Goal: Download file/media

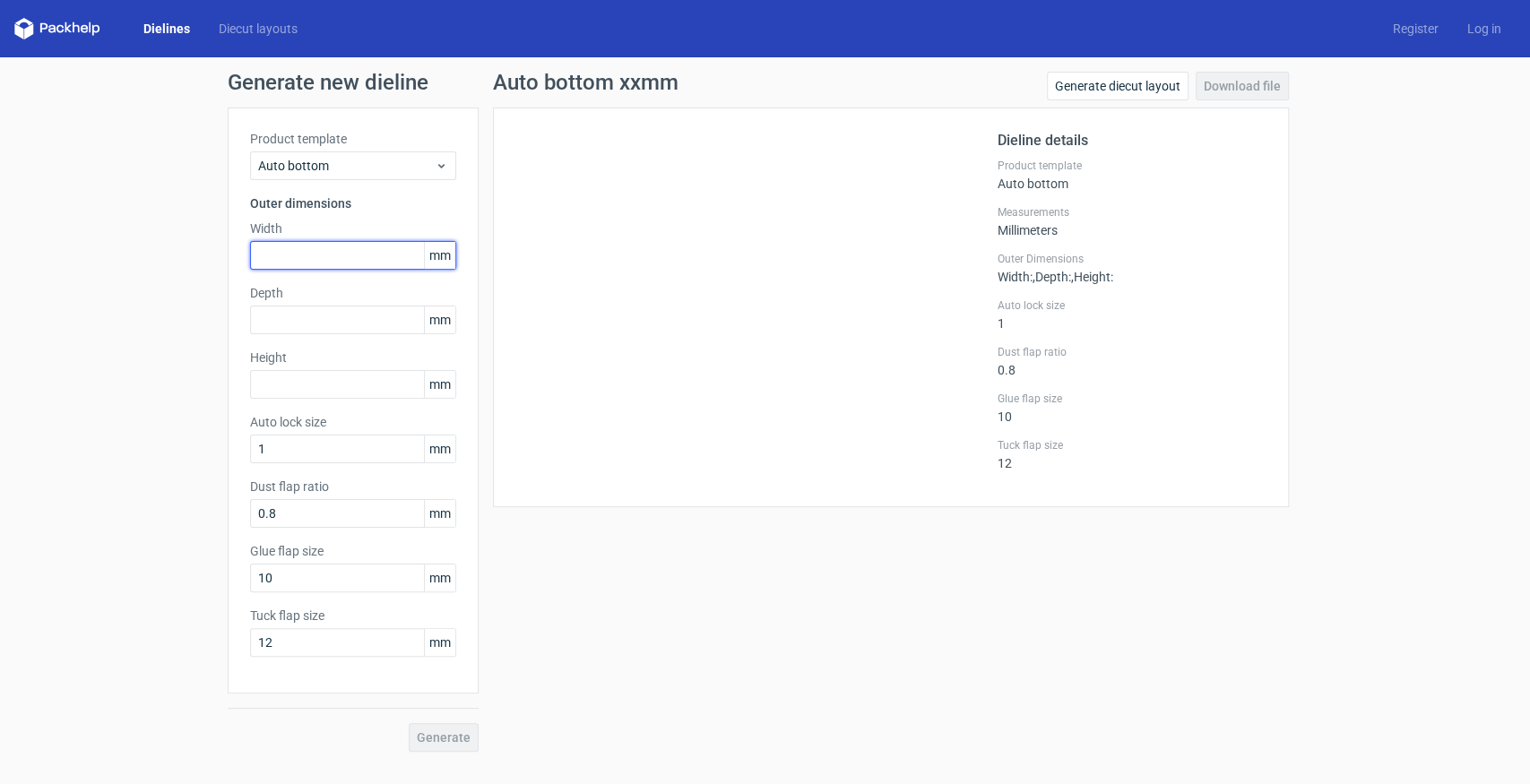
click at [306, 249] on input "text" at bounding box center [353, 255] width 206 height 29
click at [300, 176] on div "Auto bottom" at bounding box center [353, 165] width 206 height 29
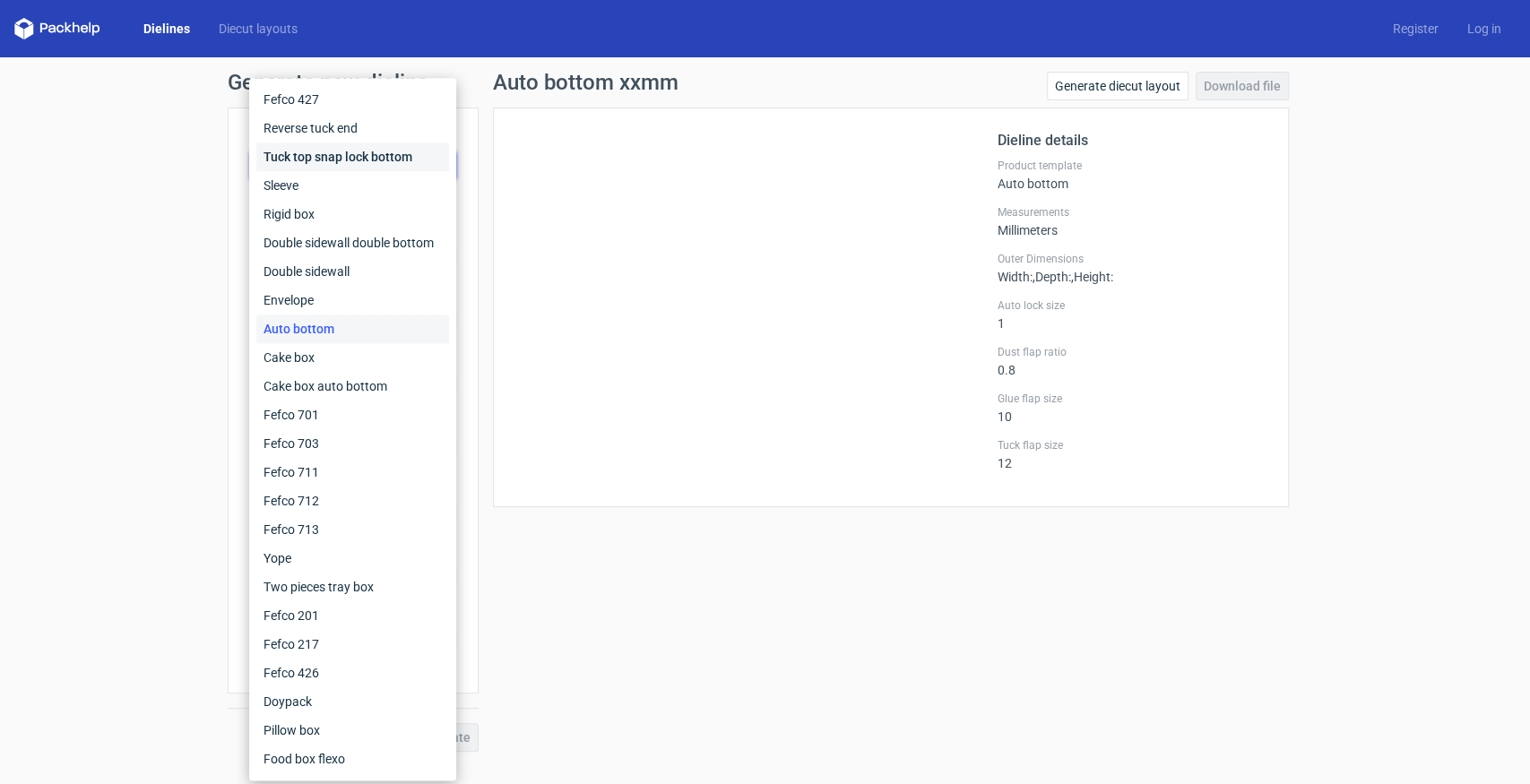
click at [319, 162] on div "Tuck top snap lock bottom" at bounding box center [352, 157] width 193 height 29
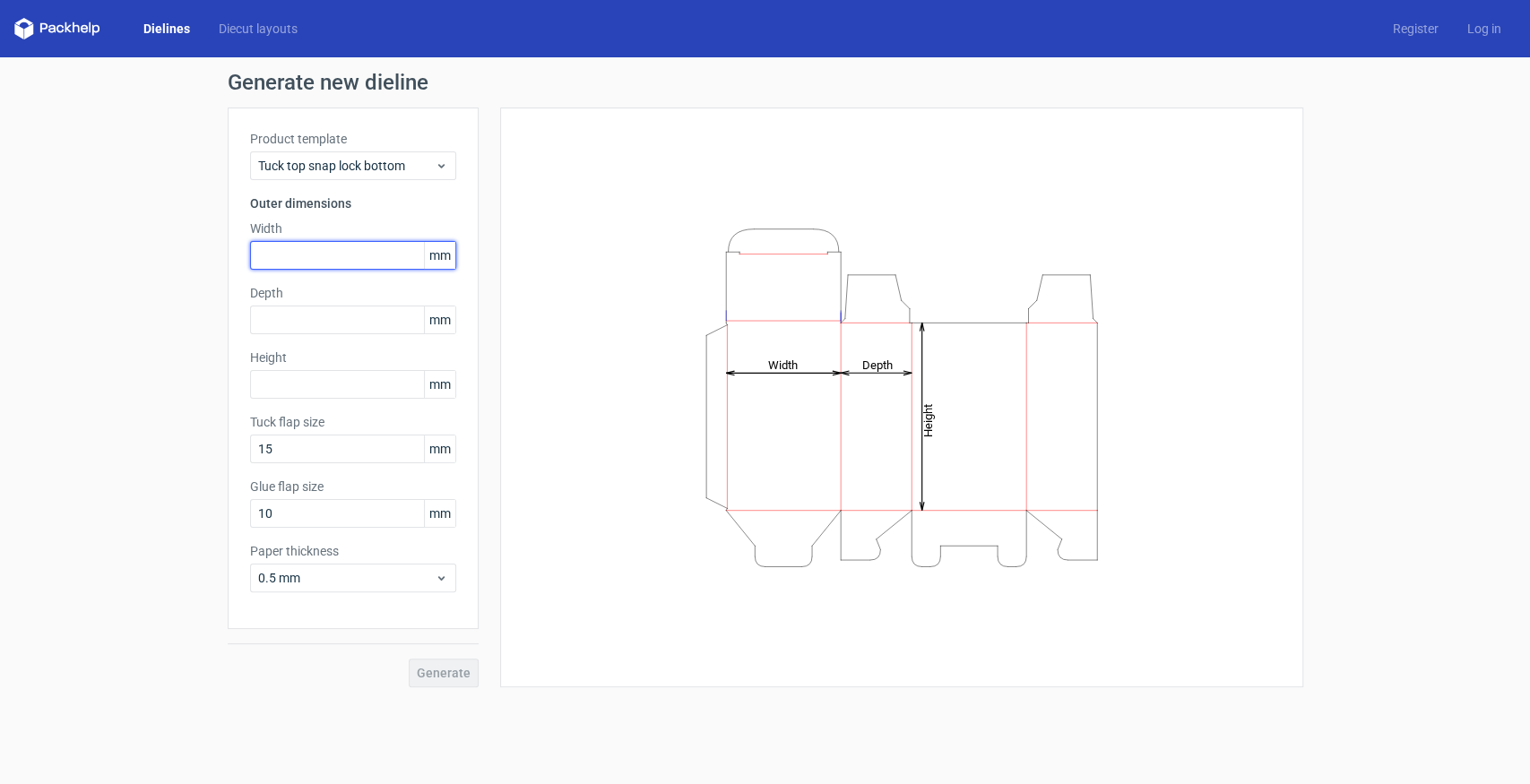
click at [301, 257] on input "text" at bounding box center [353, 255] width 206 height 29
type input "185"
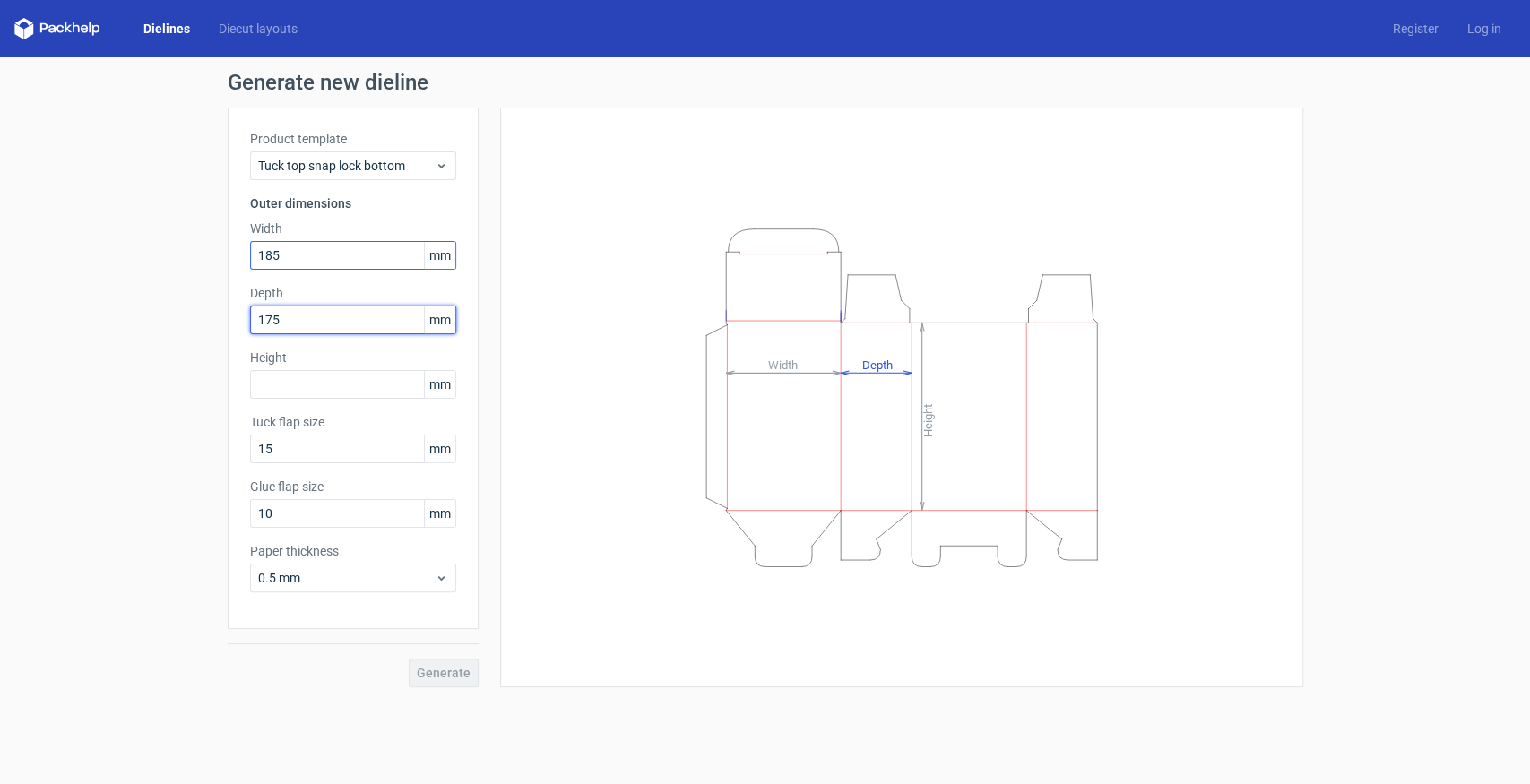
type input "175"
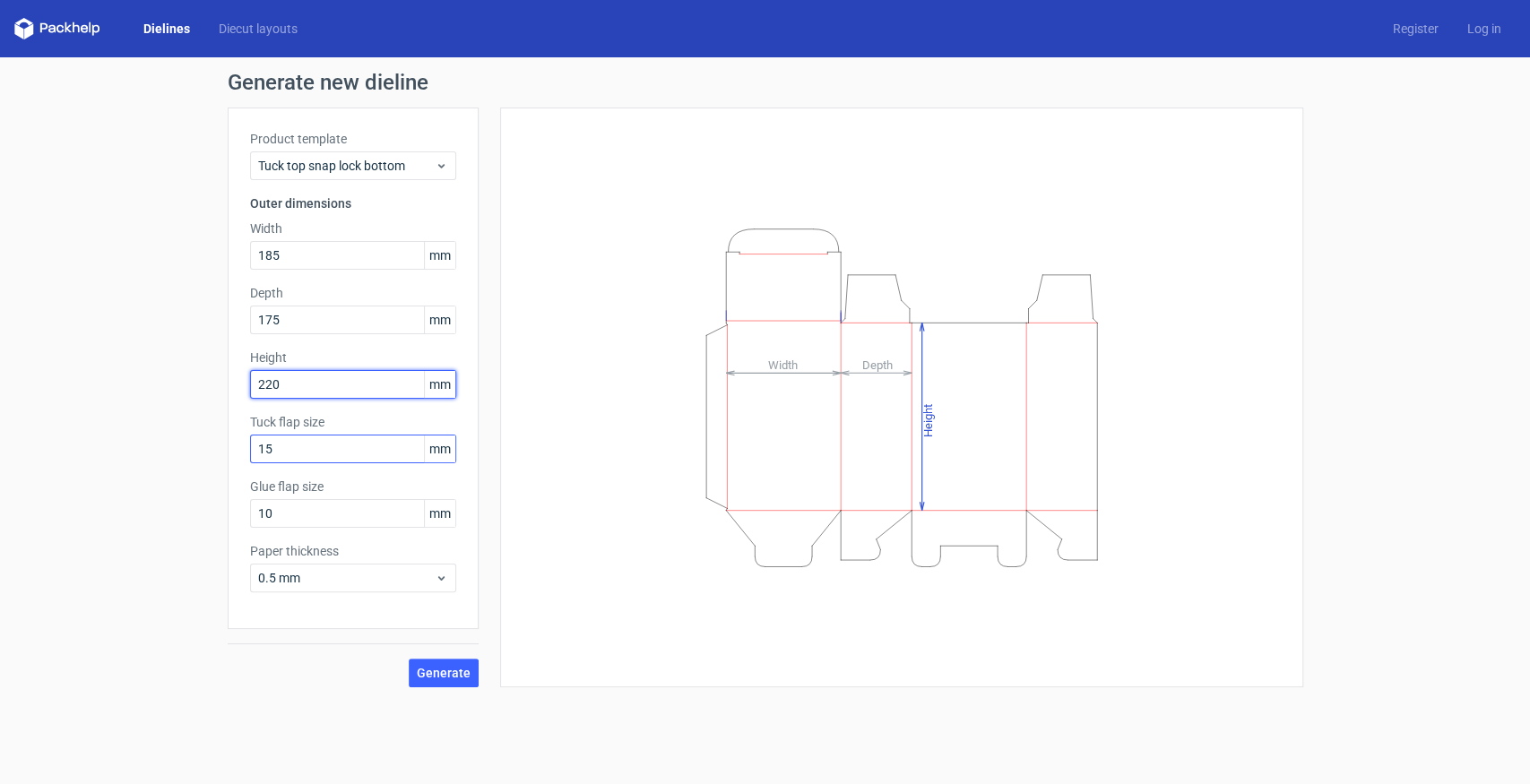
type input "220"
click at [296, 450] on input "15" at bounding box center [353, 449] width 206 height 29
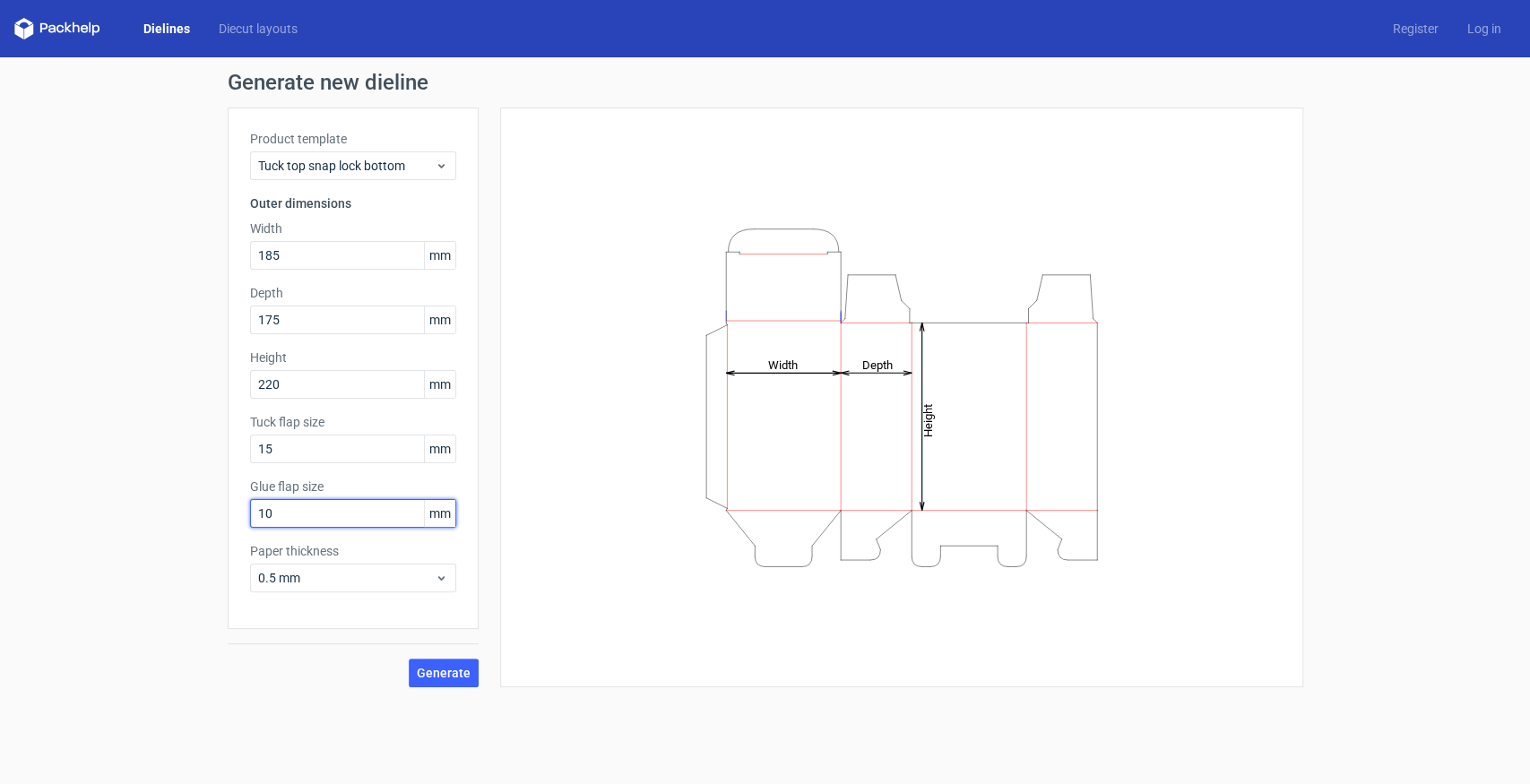
click at [321, 526] on input "10" at bounding box center [353, 512] width 206 height 29
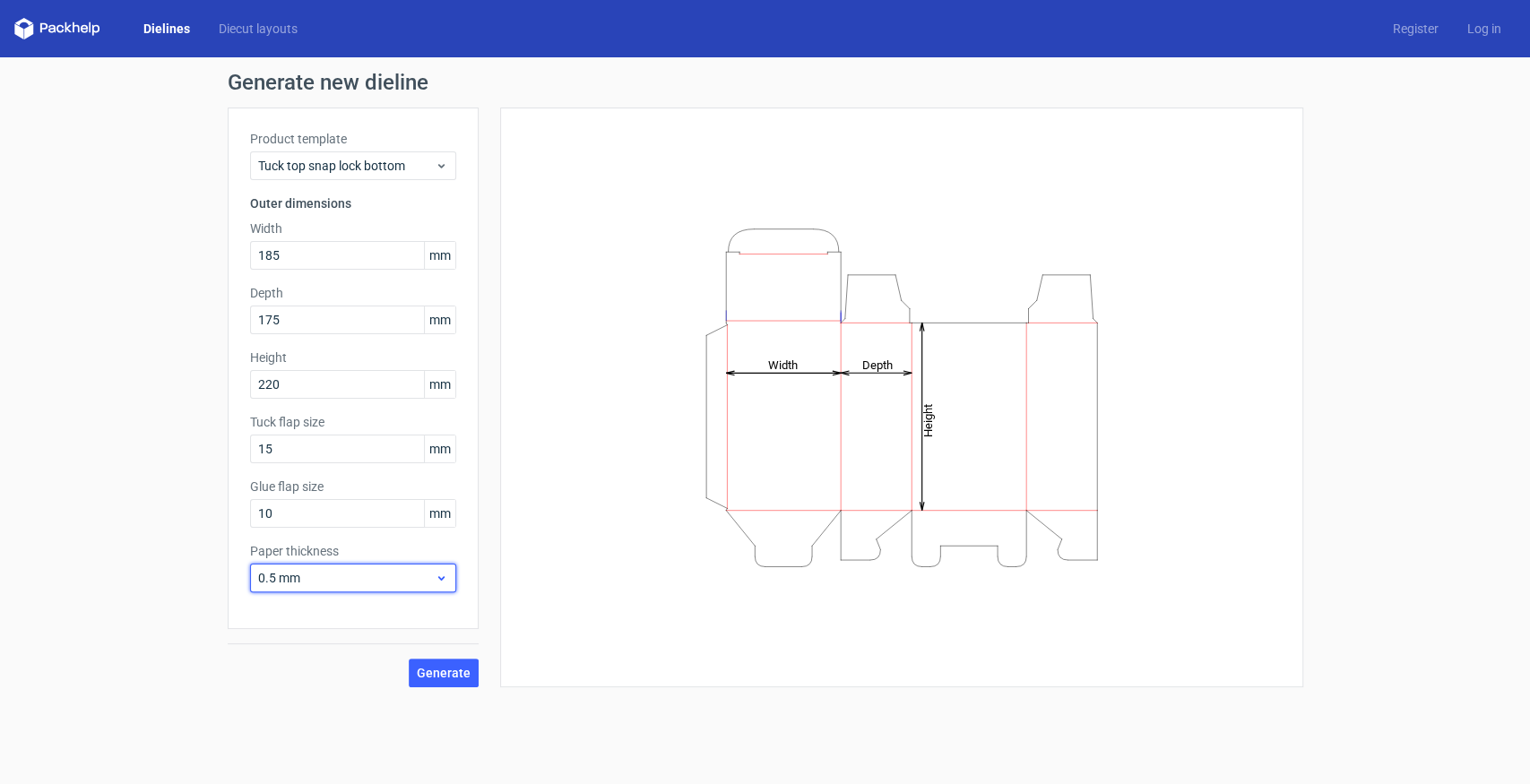
click at [308, 575] on span "0.5 mm" at bounding box center [346, 577] width 176 height 18
click at [314, 620] on div "0.4 mm" at bounding box center [352, 615] width 193 height 29
drag, startPoint x: 303, startPoint y: 455, endPoint x: 231, endPoint y: 455, distance: 72.0
click at [231, 455] on div "Product template Tuck top snap lock bottom Outer dimensions Width 185 mm Depth …" at bounding box center [353, 368] width 251 height 522
type input "20"
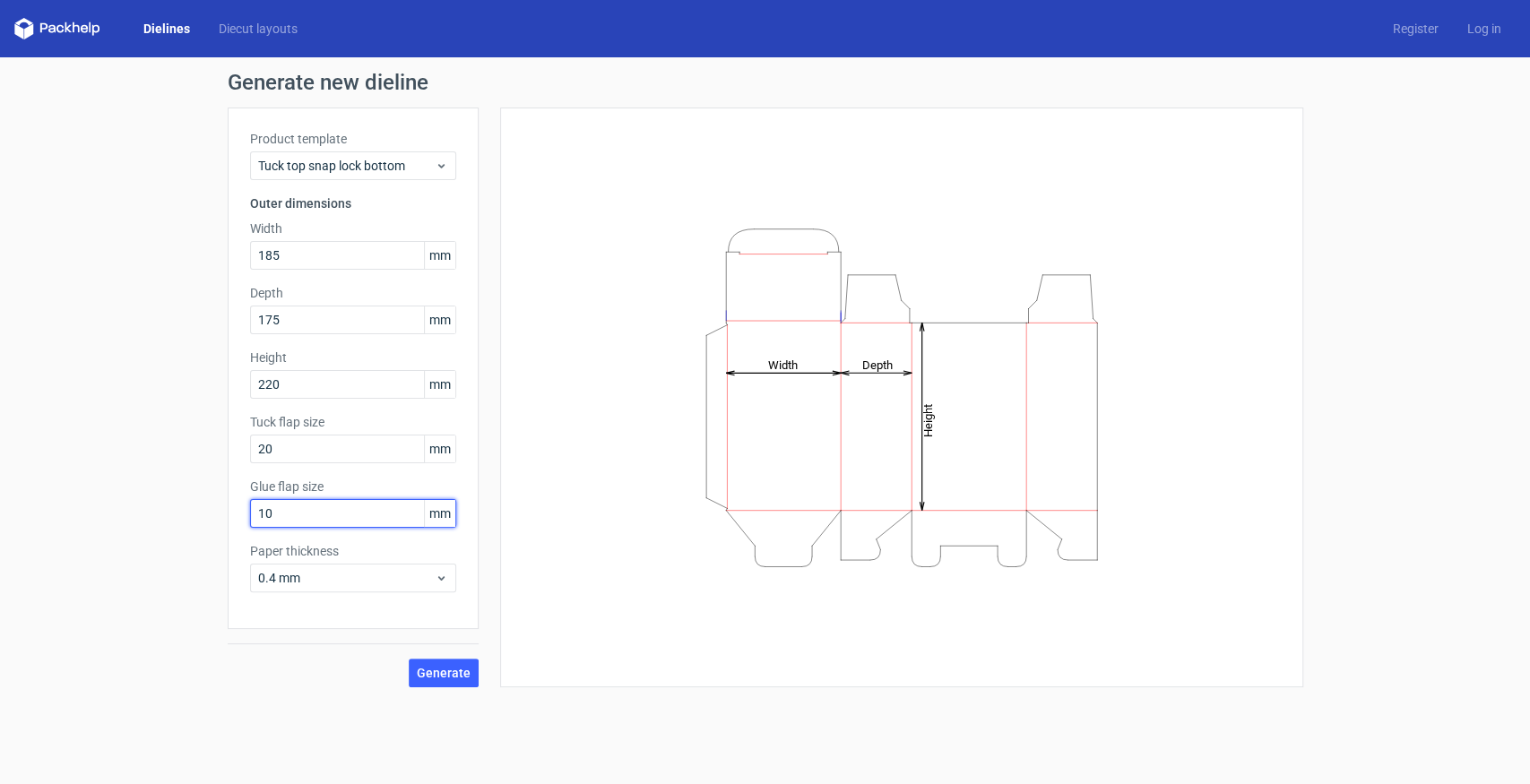
click at [303, 517] on input "10" at bounding box center [353, 512] width 206 height 29
drag, startPoint x: 303, startPoint y: 517, endPoint x: 228, endPoint y: 519, distance: 75.0
click at [228, 519] on div "Product template Tuck top snap lock bottom Outer dimensions Width 185 mm Depth …" at bounding box center [353, 368] width 251 height 522
type input "20"
click at [430, 669] on span "Generate" at bounding box center [443, 673] width 54 height 13
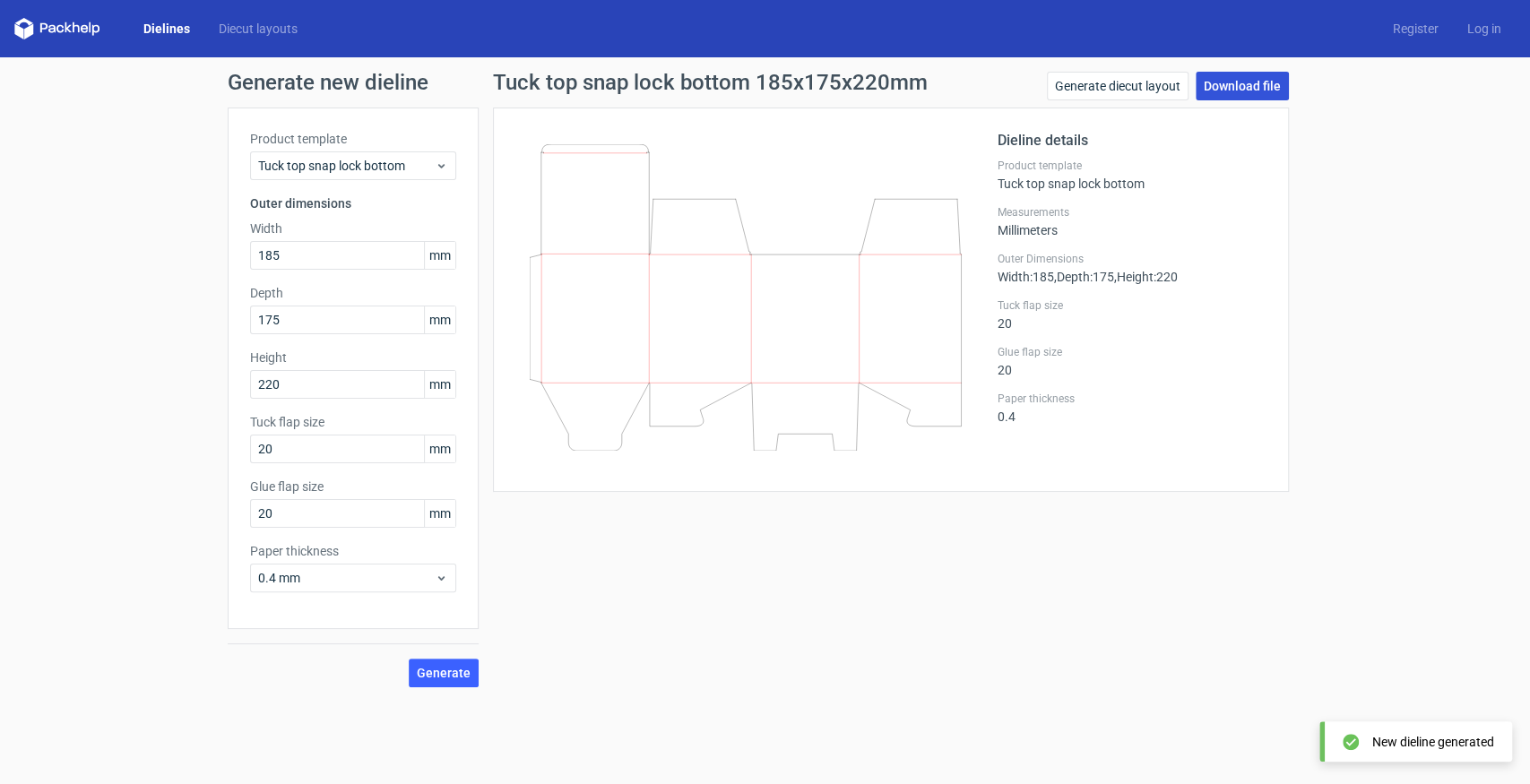
click at [1233, 94] on link "Download file" at bounding box center [1242, 85] width 94 height 29
